Goal: Information Seeking & Learning: Learn about a topic

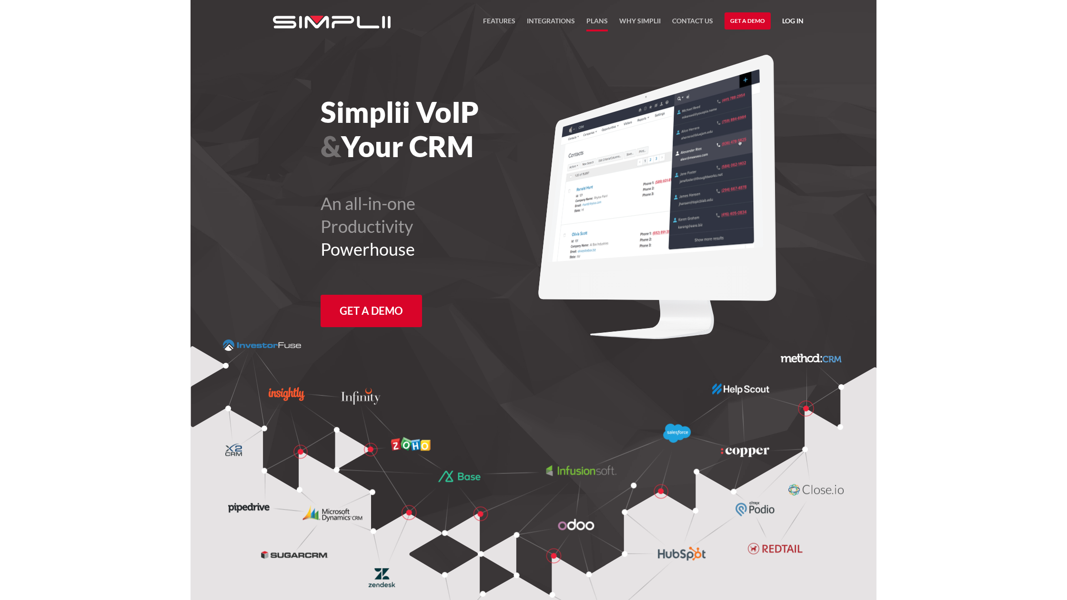
click at [602, 20] on link "Plans" at bounding box center [596, 23] width 21 height 16
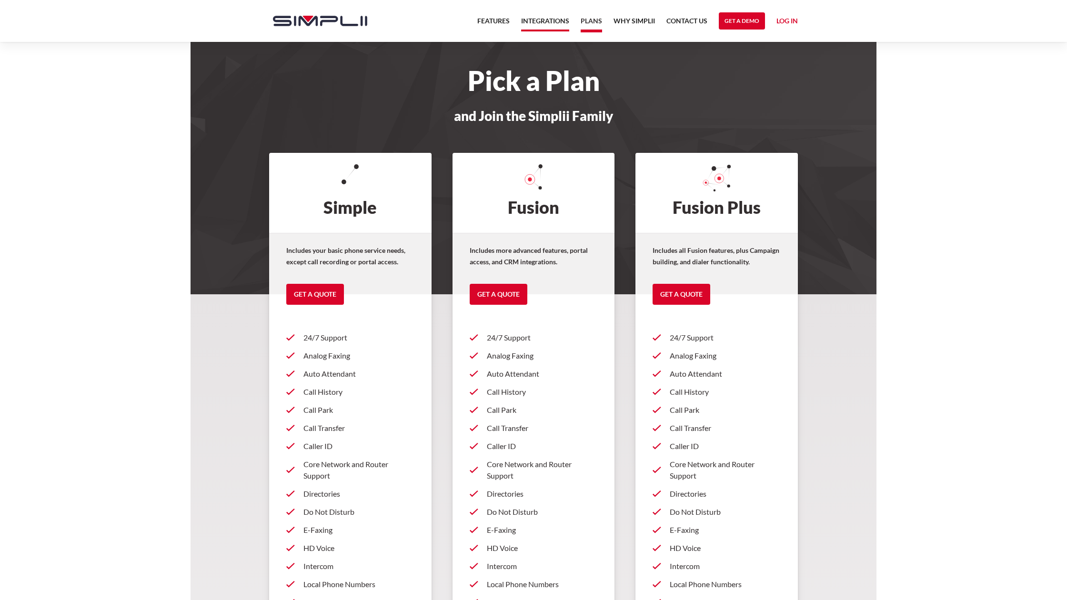
click at [553, 21] on link "Integrations" at bounding box center [545, 23] width 48 height 16
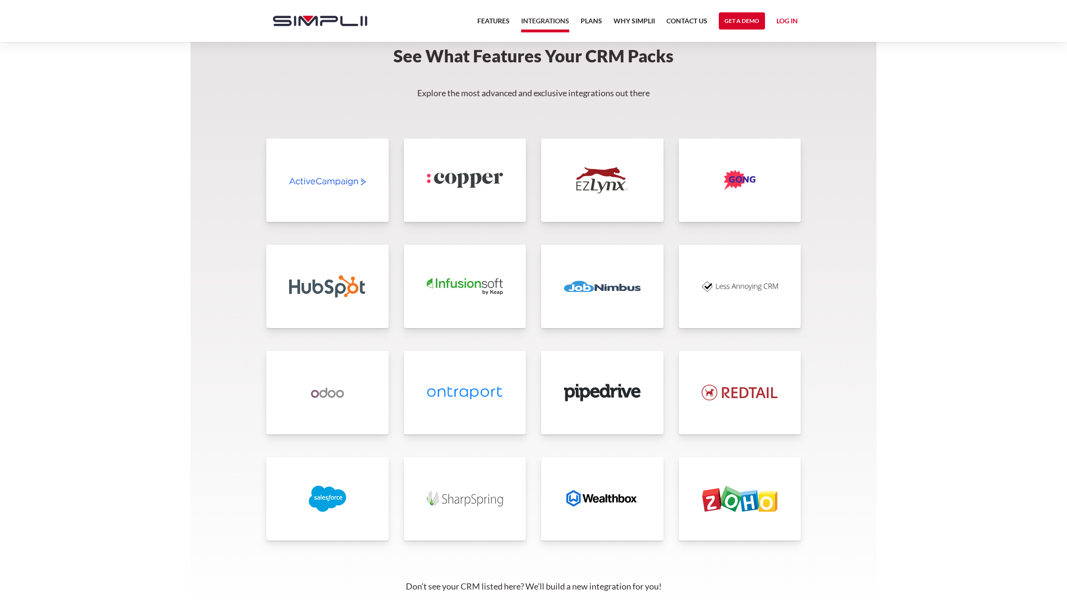
scroll to position [1924, 0]
